Goal: Check status: Check status

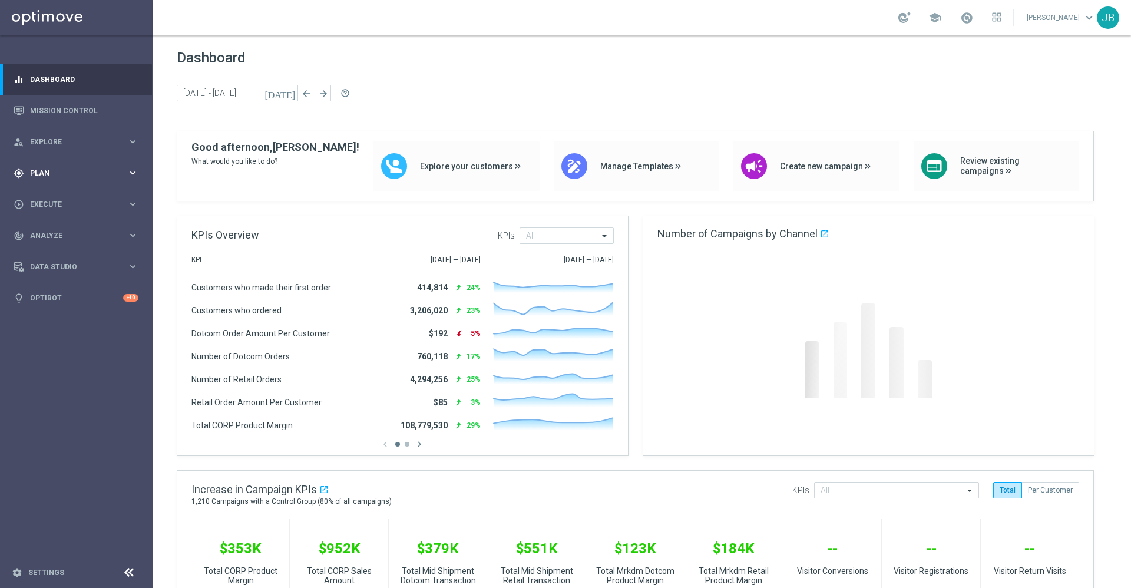
click at [45, 168] on div "gps_fixed Plan" at bounding box center [71, 173] width 114 height 11
click at [57, 116] on link "Mission Control" at bounding box center [84, 110] width 108 height 31
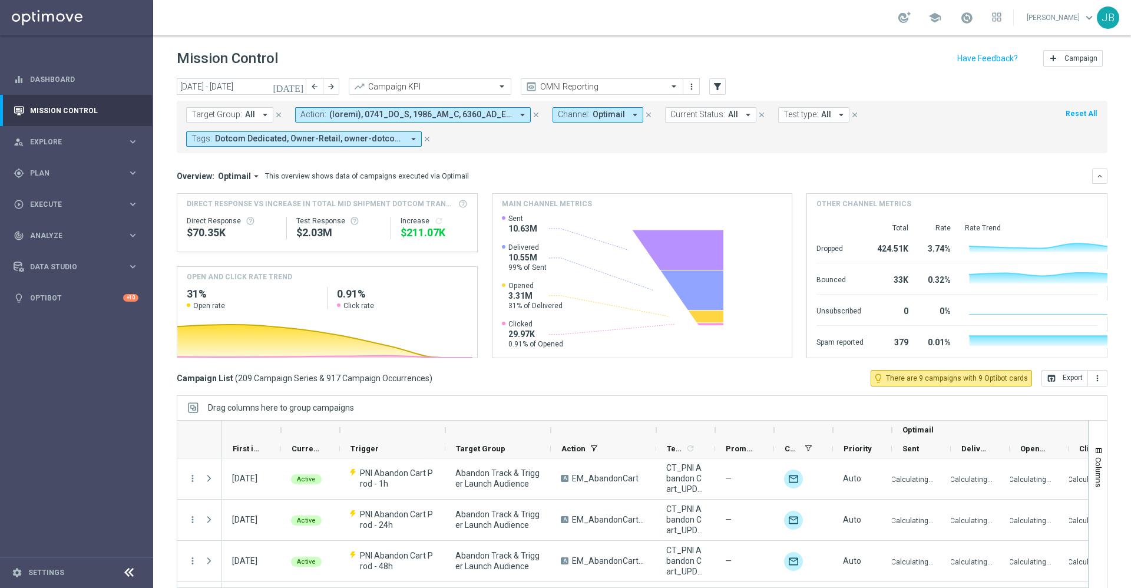
click at [297, 86] on icon "today" at bounding box center [289, 86] width 32 height 11
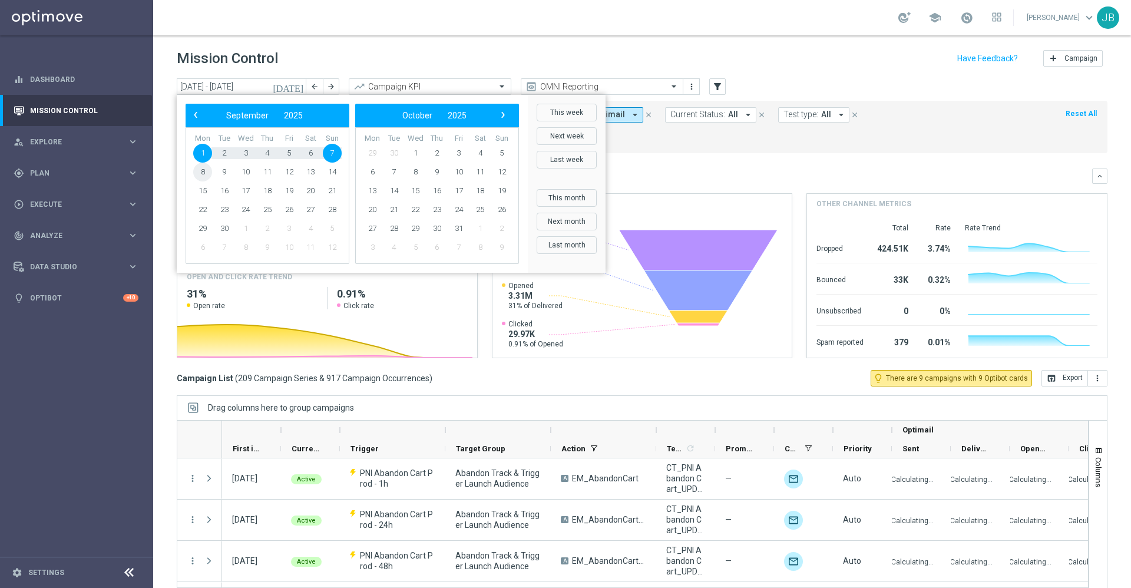
click at [201, 171] on span "8" at bounding box center [202, 172] width 19 height 19
type input "08 Sep 2025 - 08 Sep 2025"
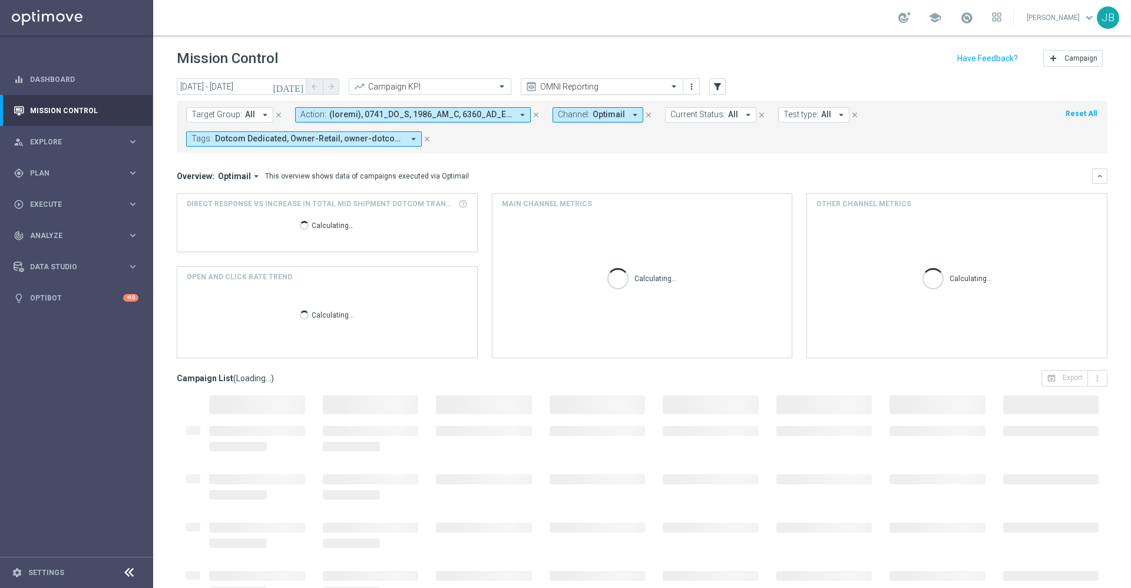
click at [597, 90] on input "text" at bounding box center [590, 87] width 126 height 10
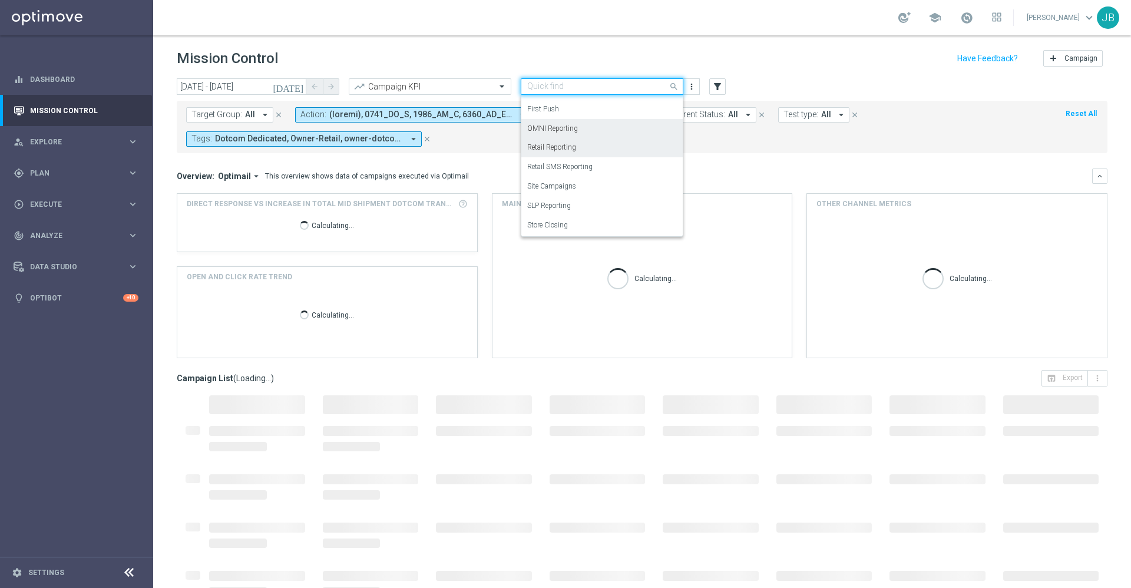
scroll to position [25, 0]
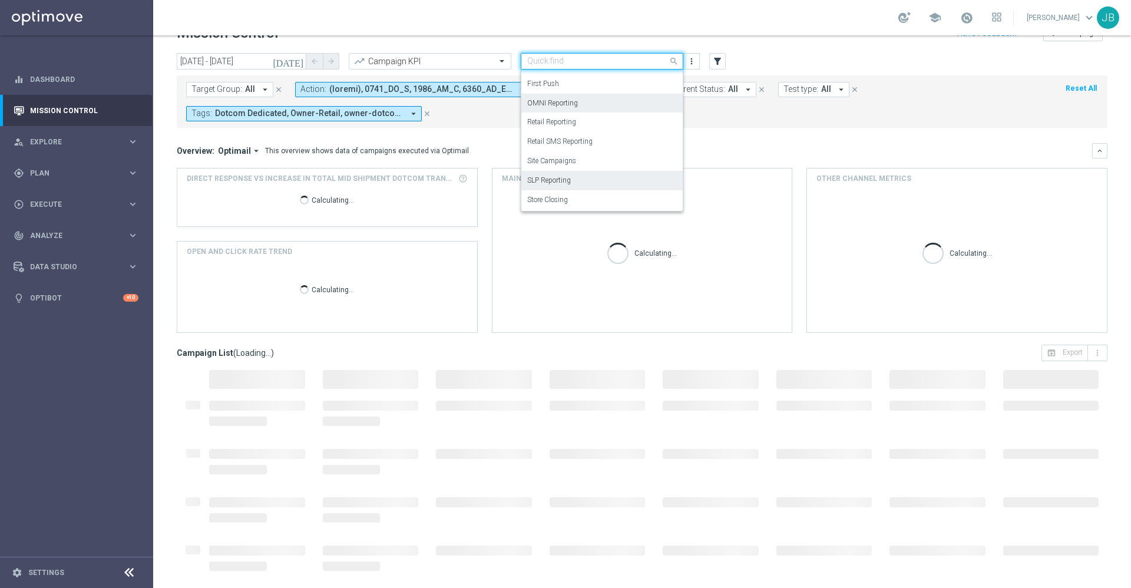
click at [573, 181] on div "SLP Reporting" at bounding box center [602, 180] width 150 height 19
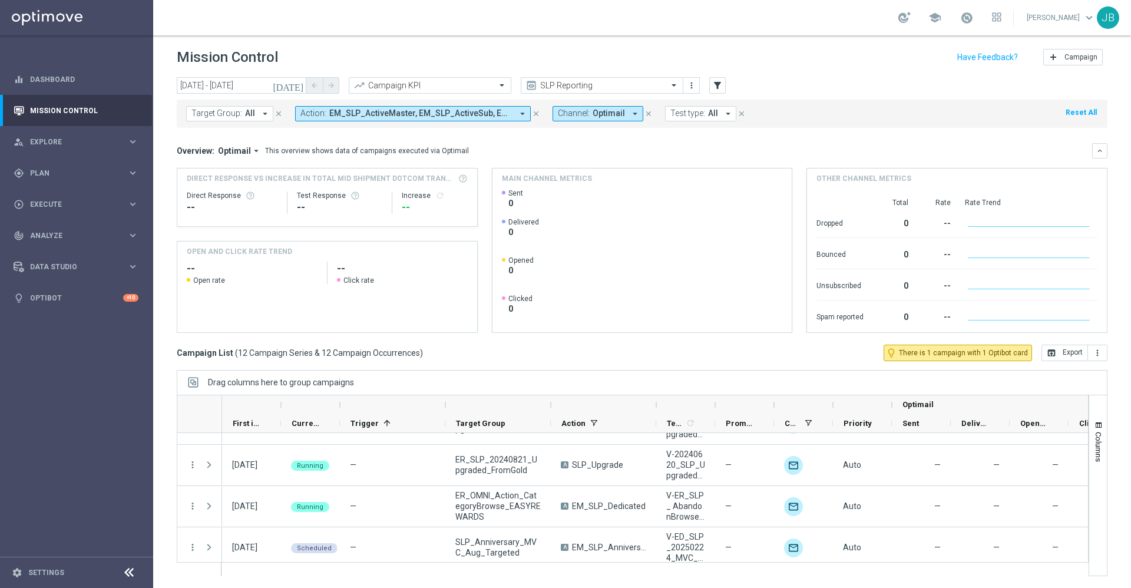
scroll to position [366, 0]
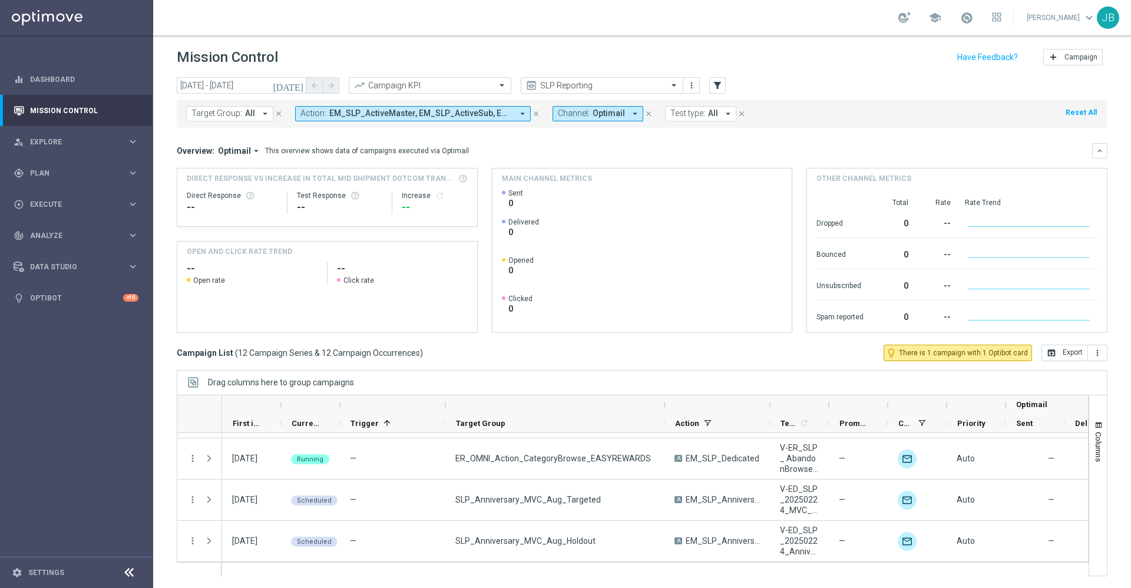
drag, startPoint x: 552, startPoint y: 403, endPoint x: 665, endPoint y: 401, distance: 113.1
click at [665, 401] on div at bounding box center [664, 404] width 5 height 19
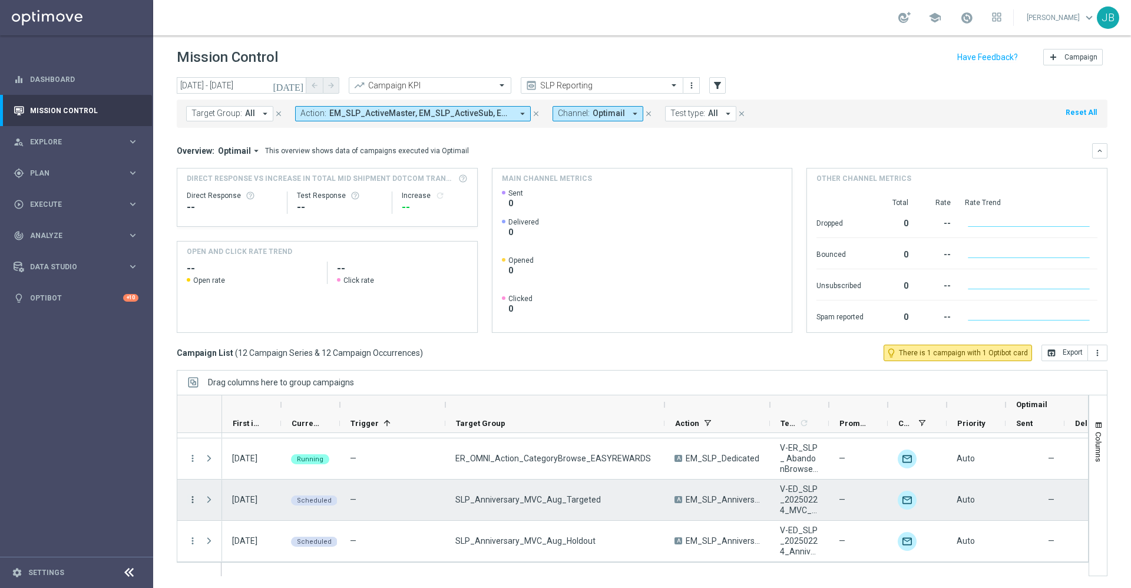
click at [188, 501] on icon "more_vert" at bounding box center [192, 499] width 11 height 11
click at [270, 376] on span "Campaign Details" at bounding box center [245, 376] width 59 height 8
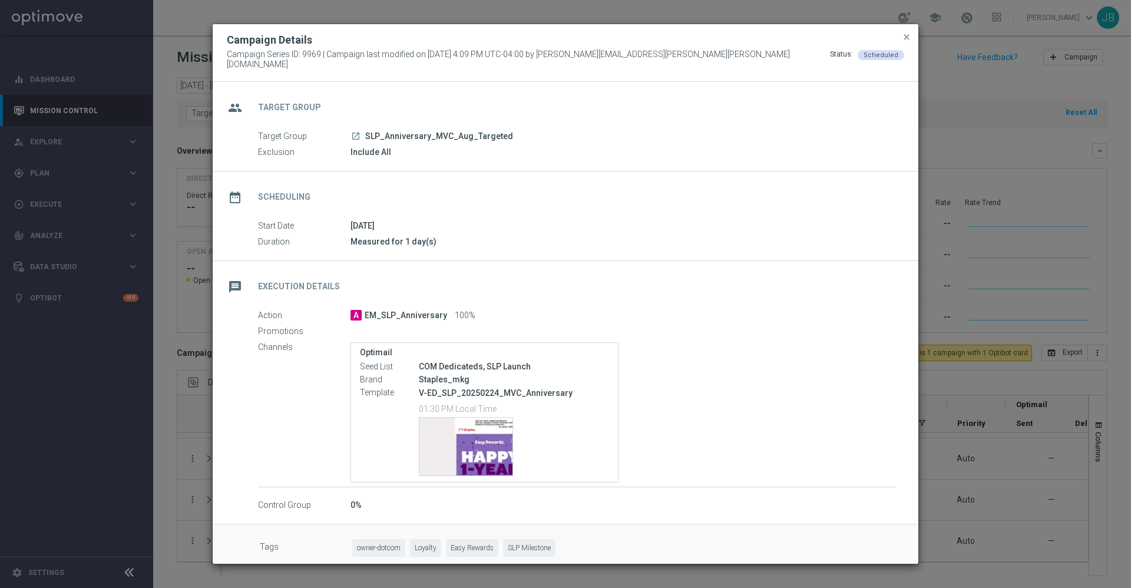
click at [303, 104] on h2 "Target Group" at bounding box center [289, 107] width 63 height 11
click at [353, 132] on icon "launch" at bounding box center [355, 135] width 9 height 9
click at [908, 42] on span "close" at bounding box center [906, 36] width 9 height 9
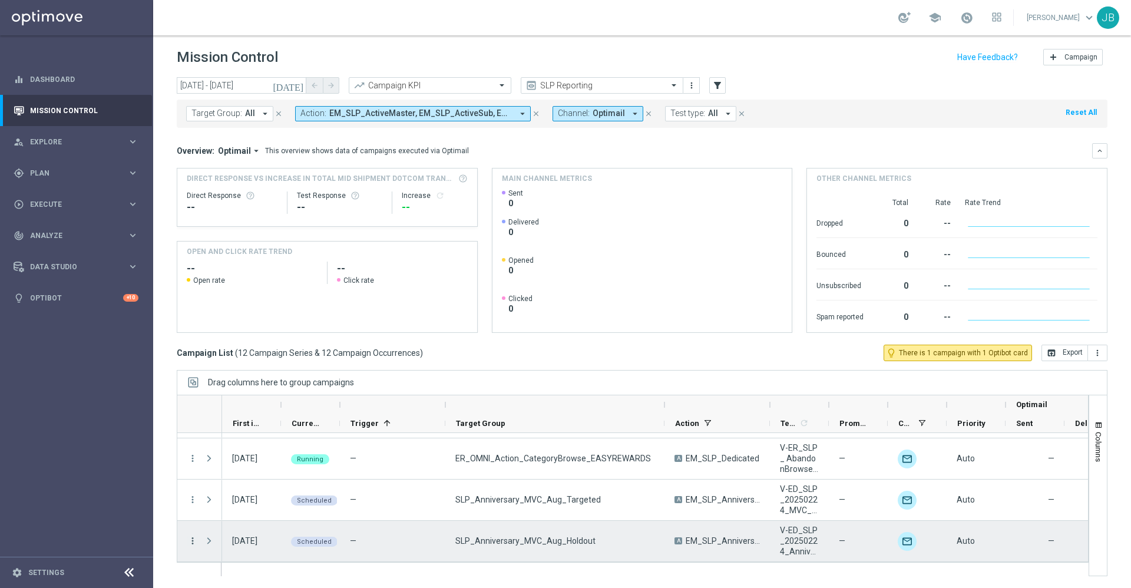
click at [191, 539] on icon "more_vert" at bounding box center [192, 540] width 11 height 11
click at [262, 419] on span "Campaign Details" at bounding box center [245, 417] width 59 height 8
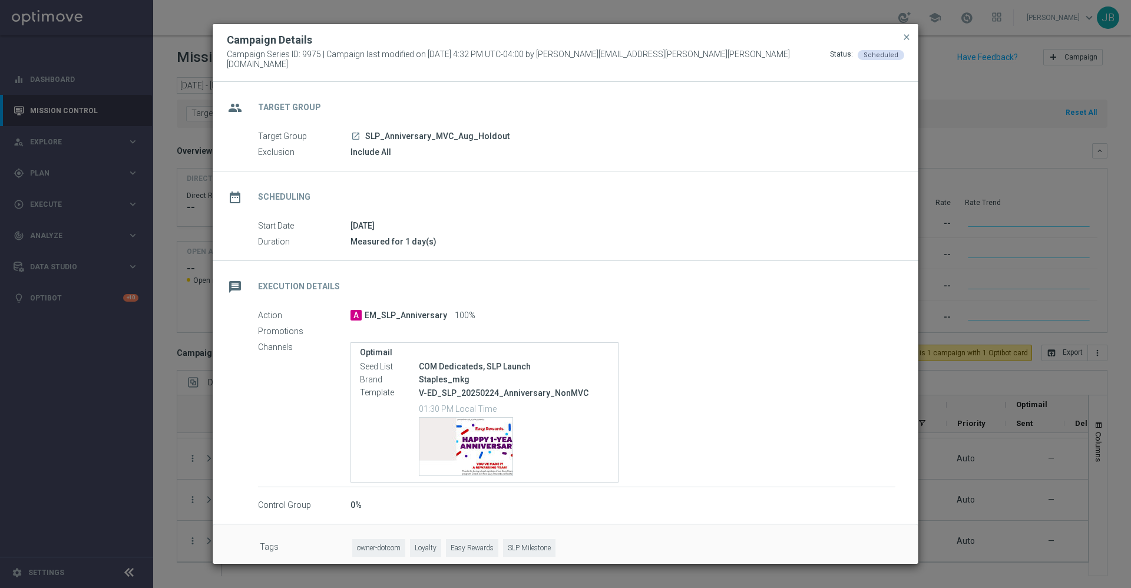
click at [356, 131] on icon "launch" at bounding box center [355, 135] width 9 height 9
click at [911, 39] on button "close" at bounding box center [906, 37] width 12 height 14
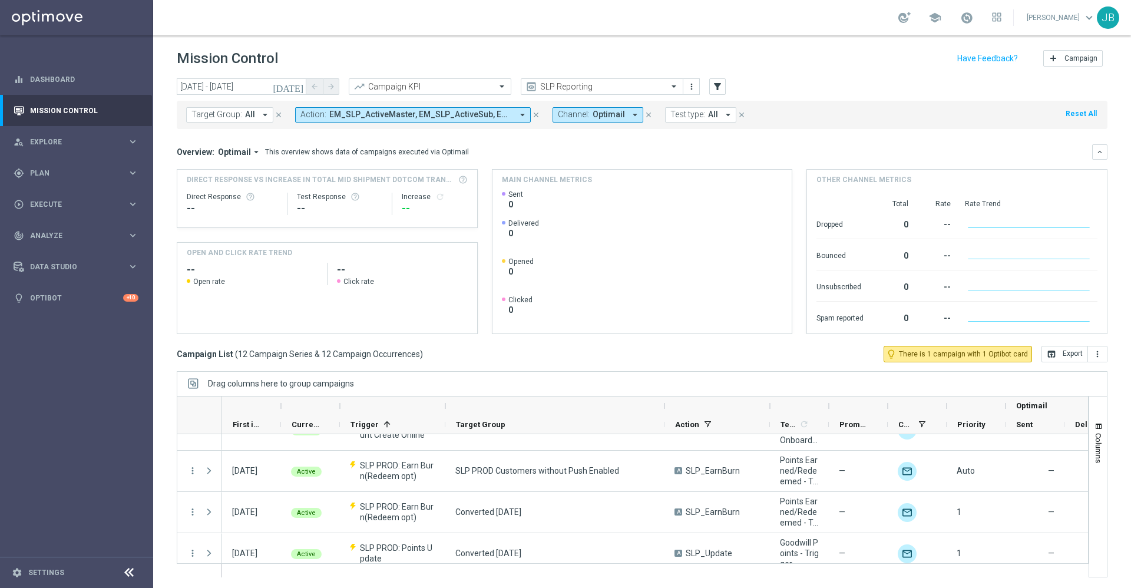
scroll to position [0, 0]
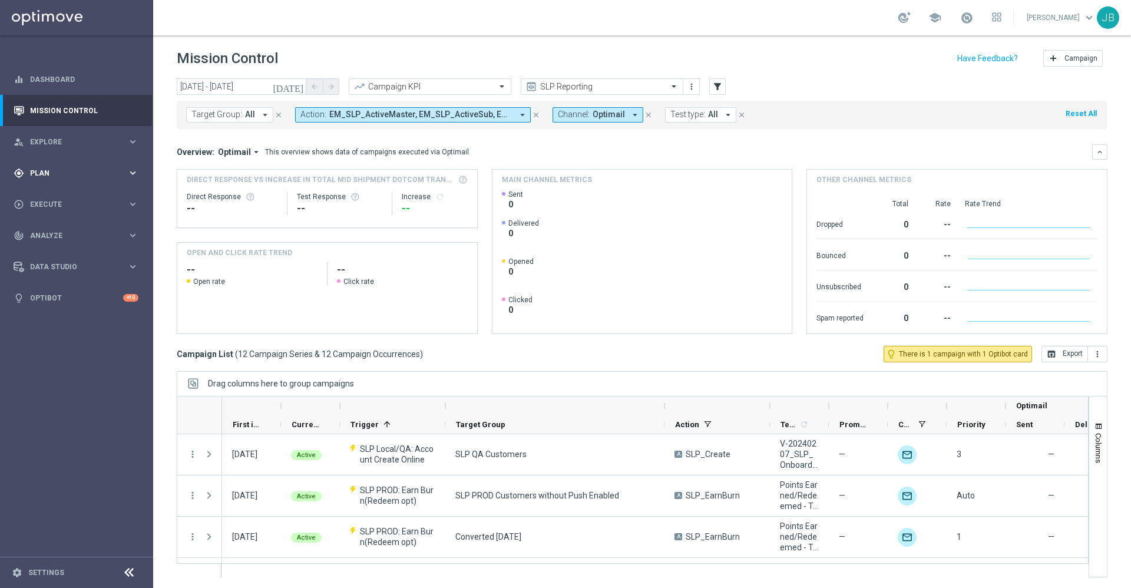
click at [92, 175] on span "Plan" at bounding box center [78, 173] width 97 height 7
click at [68, 197] on link "Target Groups" at bounding box center [77, 197] width 92 height 9
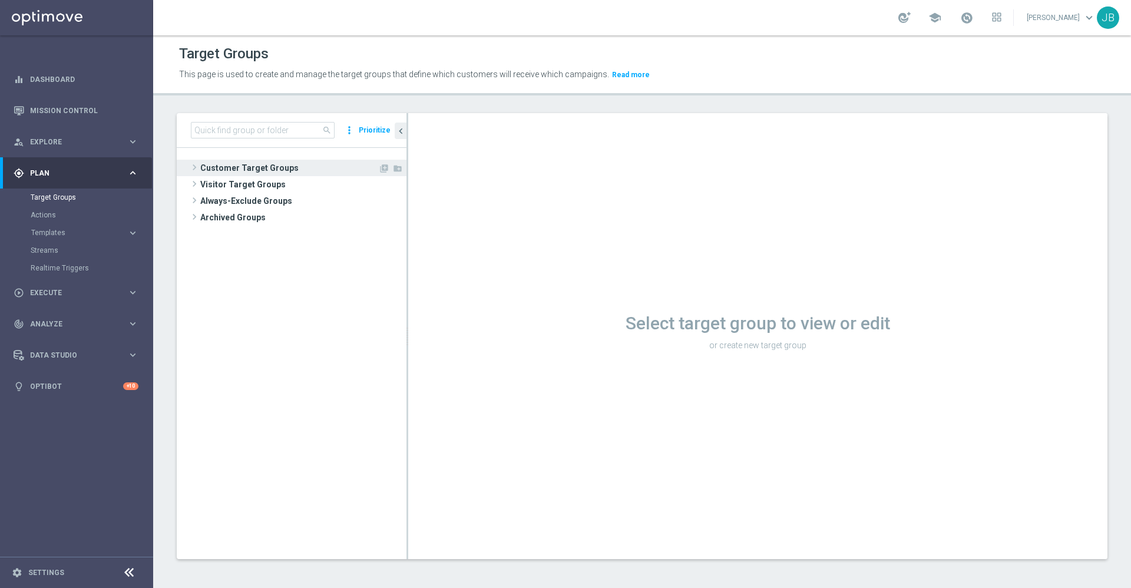
click at [232, 167] on span "Customer Target Groups" at bounding box center [289, 168] width 178 height 16
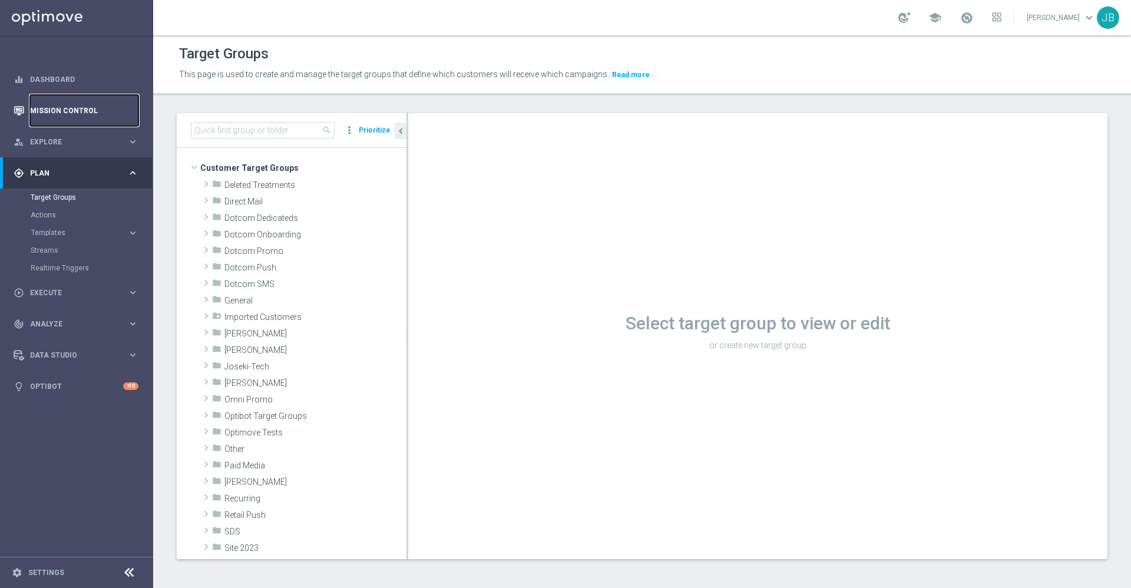
click at [107, 114] on link "Mission Control" at bounding box center [84, 110] width 108 height 31
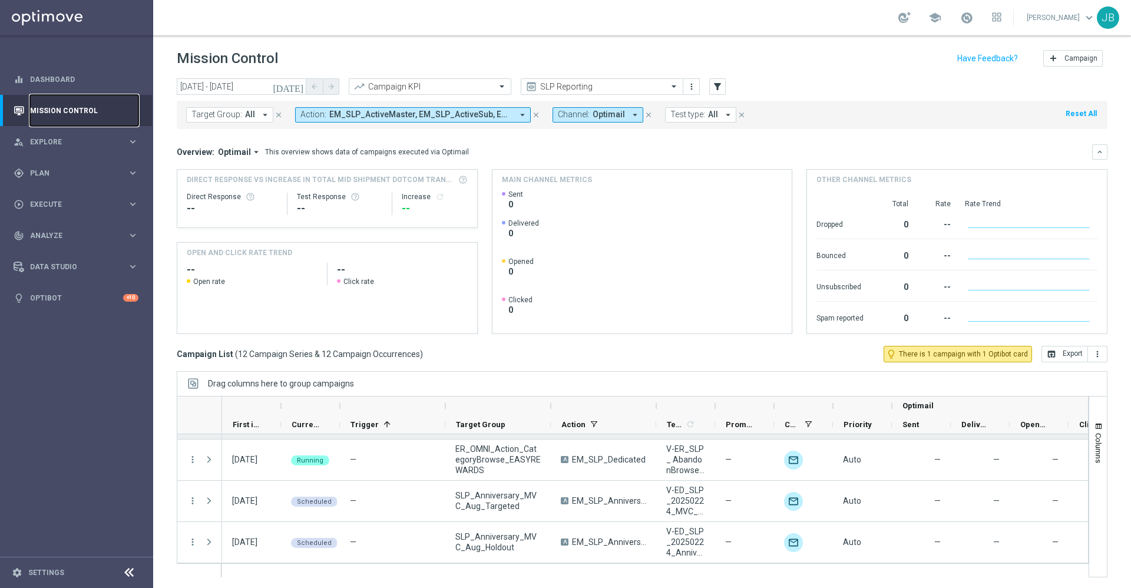
scroll to position [1, 0]
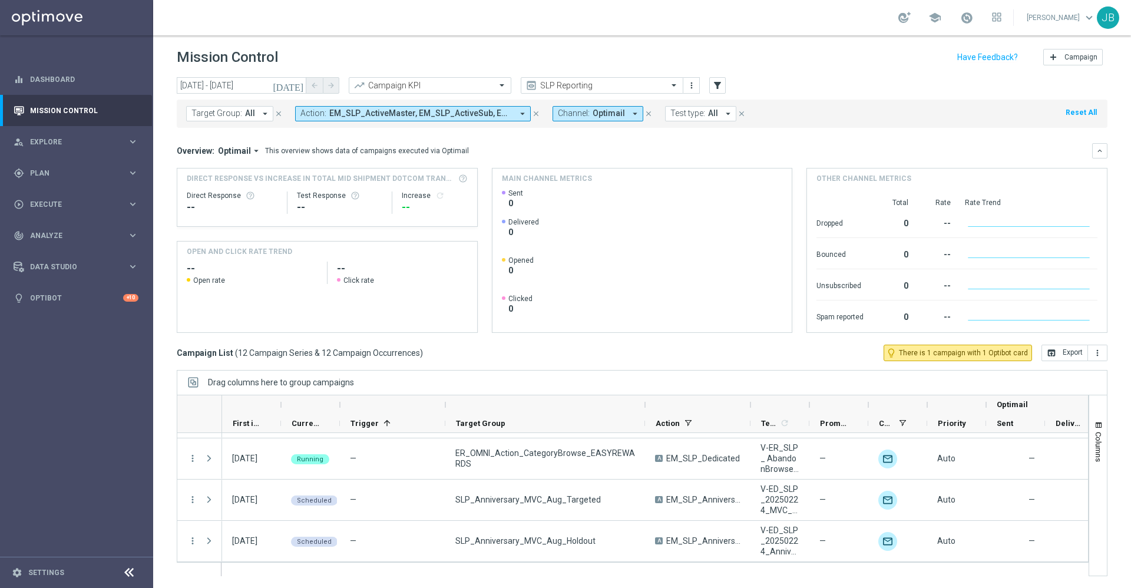
drag, startPoint x: 549, startPoint y: 407, endPoint x: 644, endPoint y: 412, distance: 94.3
click at [644, 412] on div at bounding box center [644, 404] width 5 height 19
click at [300, 86] on icon "today" at bounding box center [289, 85] width 32 height 11
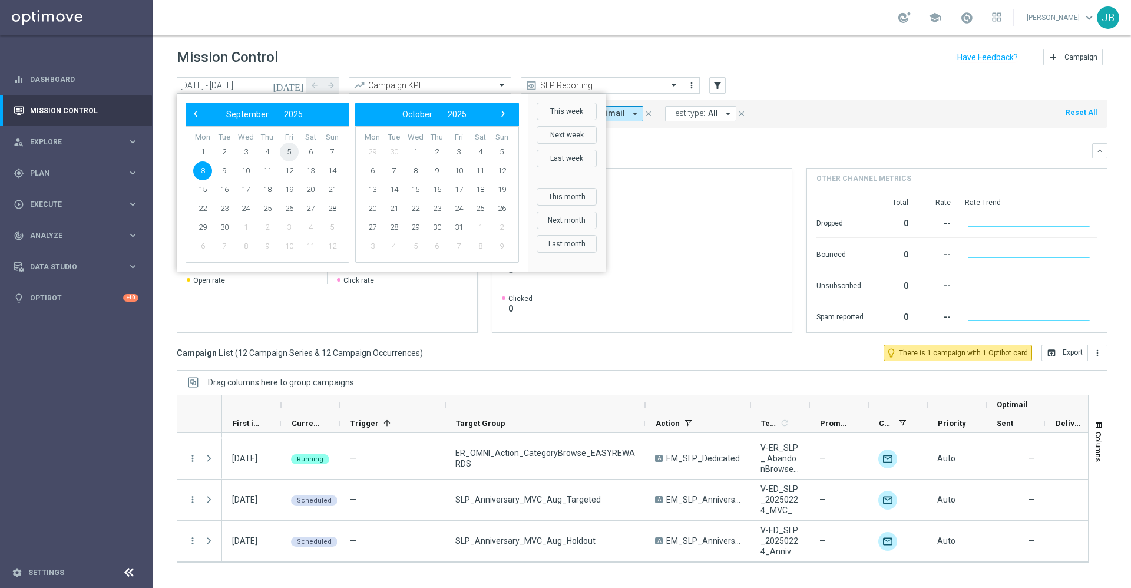
click at [293, 149] on span "5" at bounding box center [289, 152] width 19 height 19
click at [292, 148] on span "5" at bounding box center [289, 152] width 19 height 19
type input "05 Sep 2025 - 05 Sep 2025"
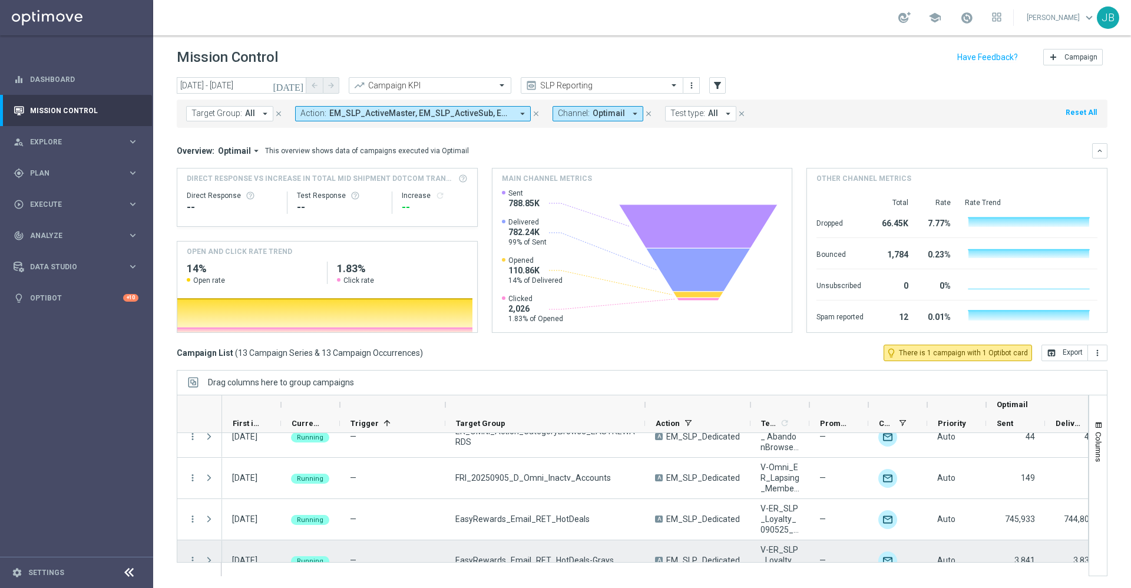
scroll to position [384, 0]
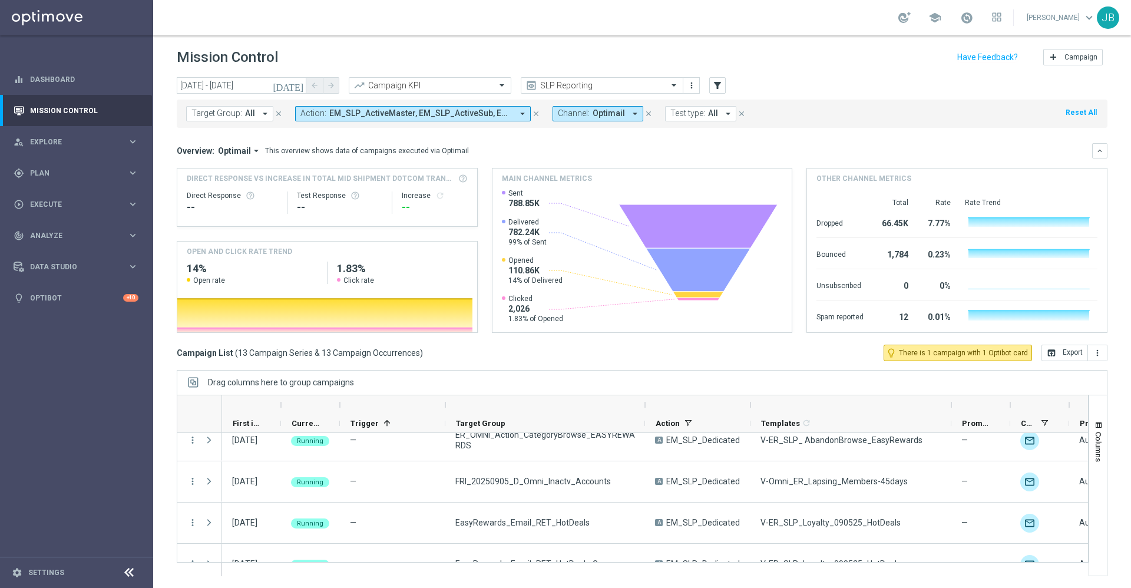
drag, startPoint x: 807, startPoint y: 403, endPoint x: 949, endPoint y: 389, distance: 142.6
click at [949, 389] on div "Drag columns here to group campaigns Drag here to set column labels Optimail" at bounding box center [642, 473] width 930 height 206
click at [65, 69] on link "Dashboard" at bounding box center [84, 79] width 108 height 31
